Goal: Task Accomplishment & Management: Use online tool/utility

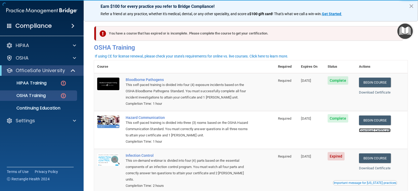
click at [371, 130] on link "Download Certificate" at bounding box center [375, 130] width 32 height 4
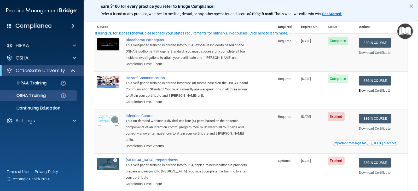
scroll to position [52, 0]
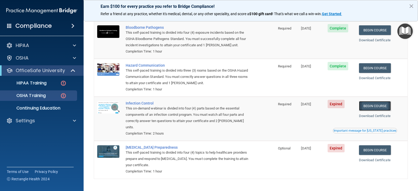
click at [375, 106] on link "Begin Course" at bounding box center [375, 106] width 32 height 10
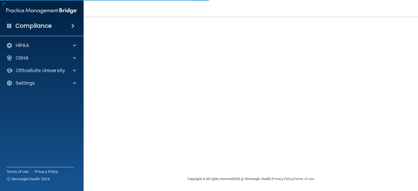
scroll to position [33, 0]
